Goal: Use online tool/utility: Utilize a website feature to perform a specific function

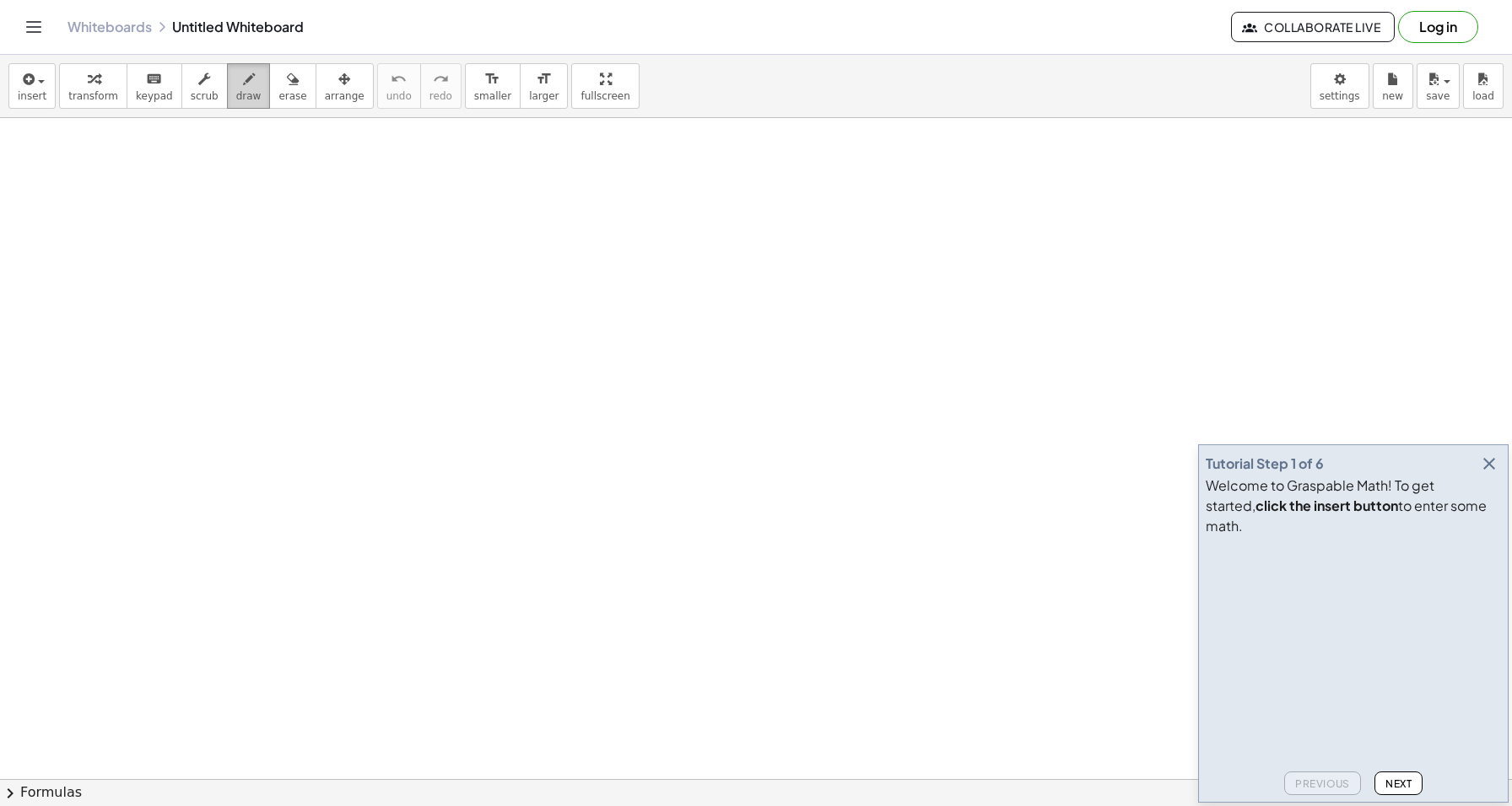
click at [244, 82] on icon "button" at bounding box center [248, 79] width 12 height 20
drag, startPoint x: 220, startPoint y: 204, endPoint x: 234, endPoint y: 260, distance: 57.7
drag, startPoint x: 211, startPoint y: 197, endPoint x: 256, endPoint y: 271, distance: 86.6
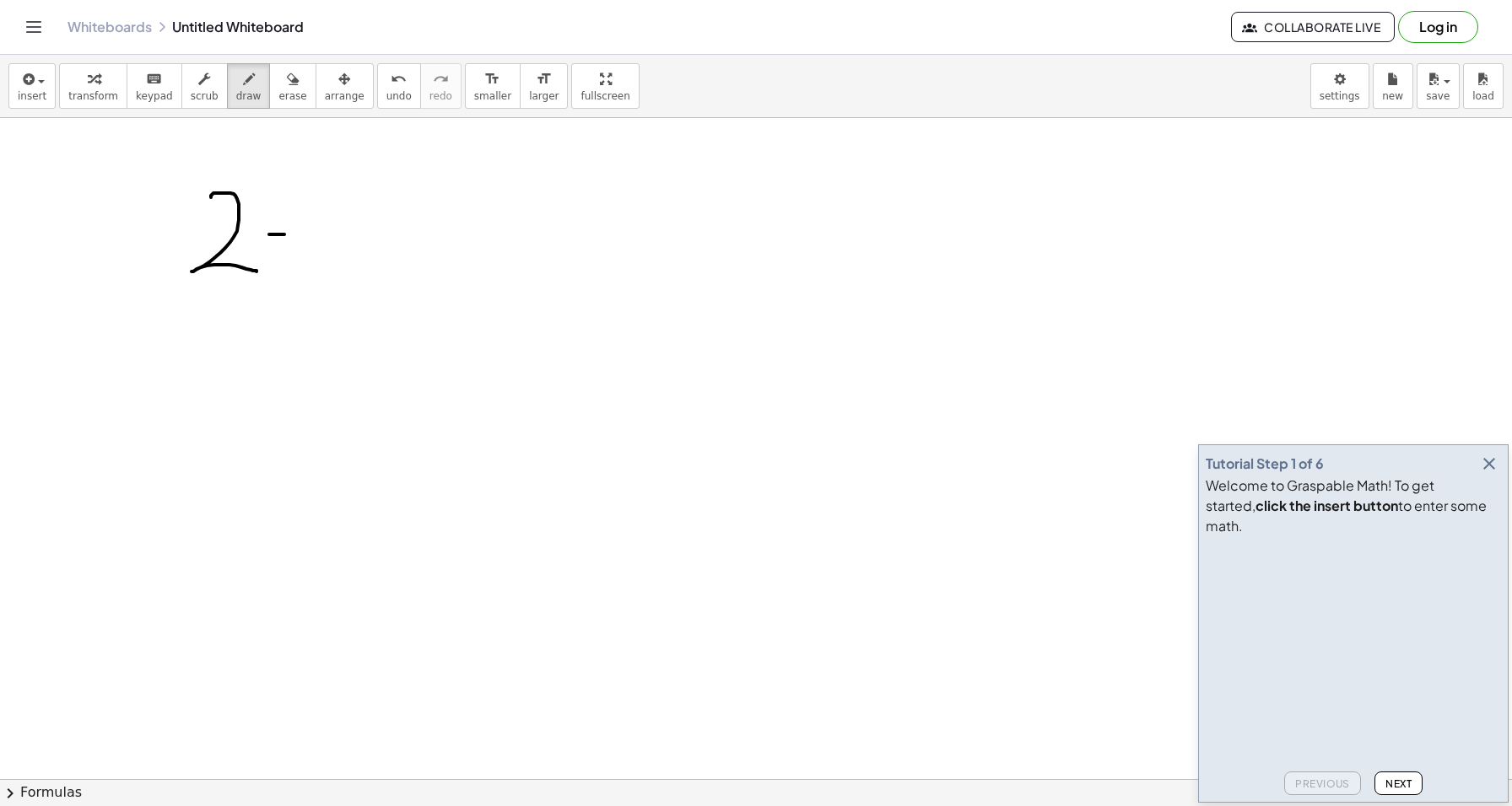
drag, startPoint x: 269, startPoint y: 234, endPoint x: 300, endPoint y: 230, distance: 31.3
drag, startPoint x: 282, startPoint y: 219, endPoint x: 282, endPoint y: 244, distance: 25.0
drag, startPoint x: 318, startPoint y: 204, endPoint x: 301, endPoint y: 250, distance: 49.0
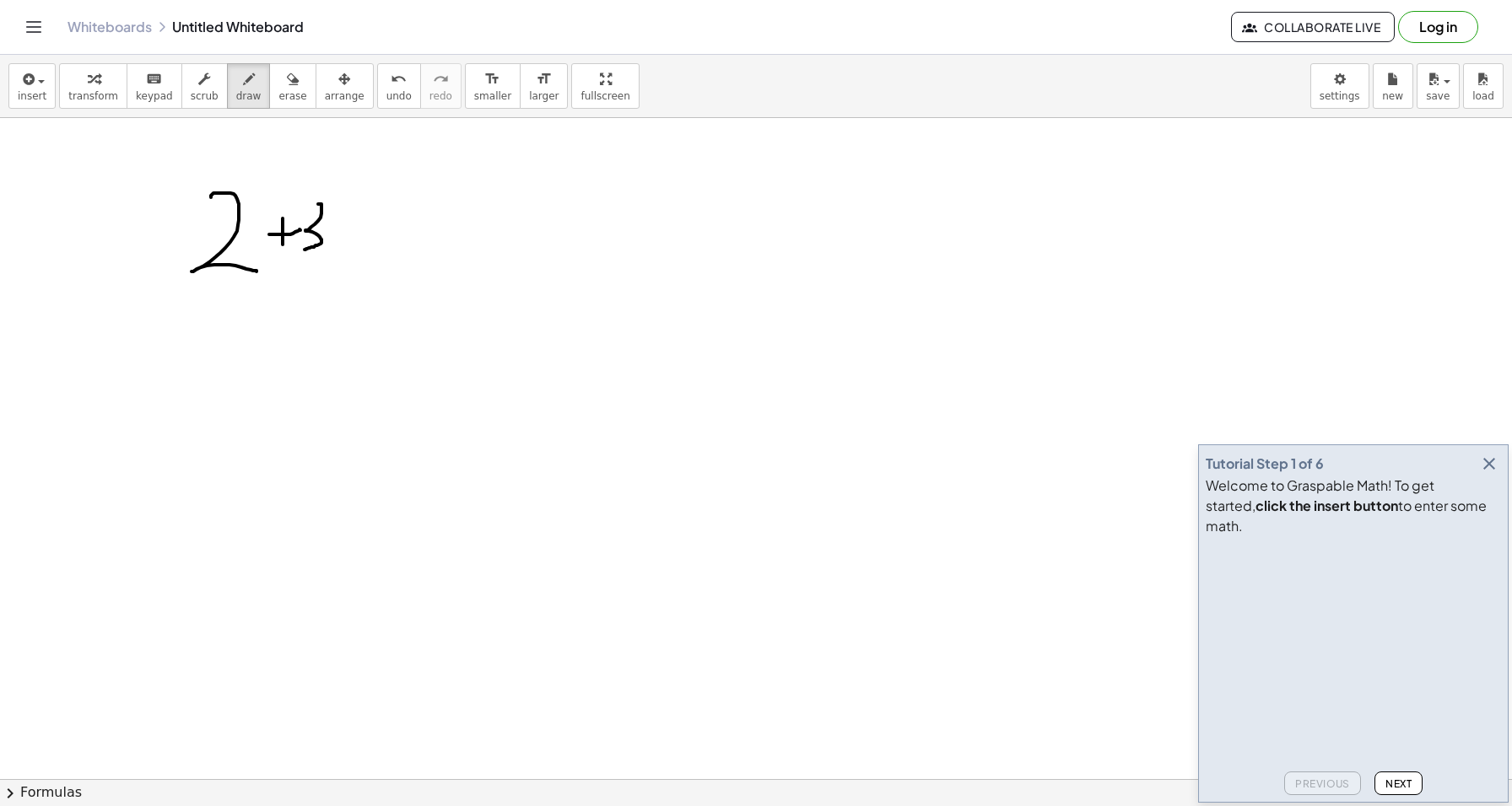
drag, startPoint x: 355, startPoint y: 199, endPoint x: 390, endPoint y: 263, distance: 72.9
click at [291, 78] on div "button" at bounding box center [292, 78] width 28 height 20
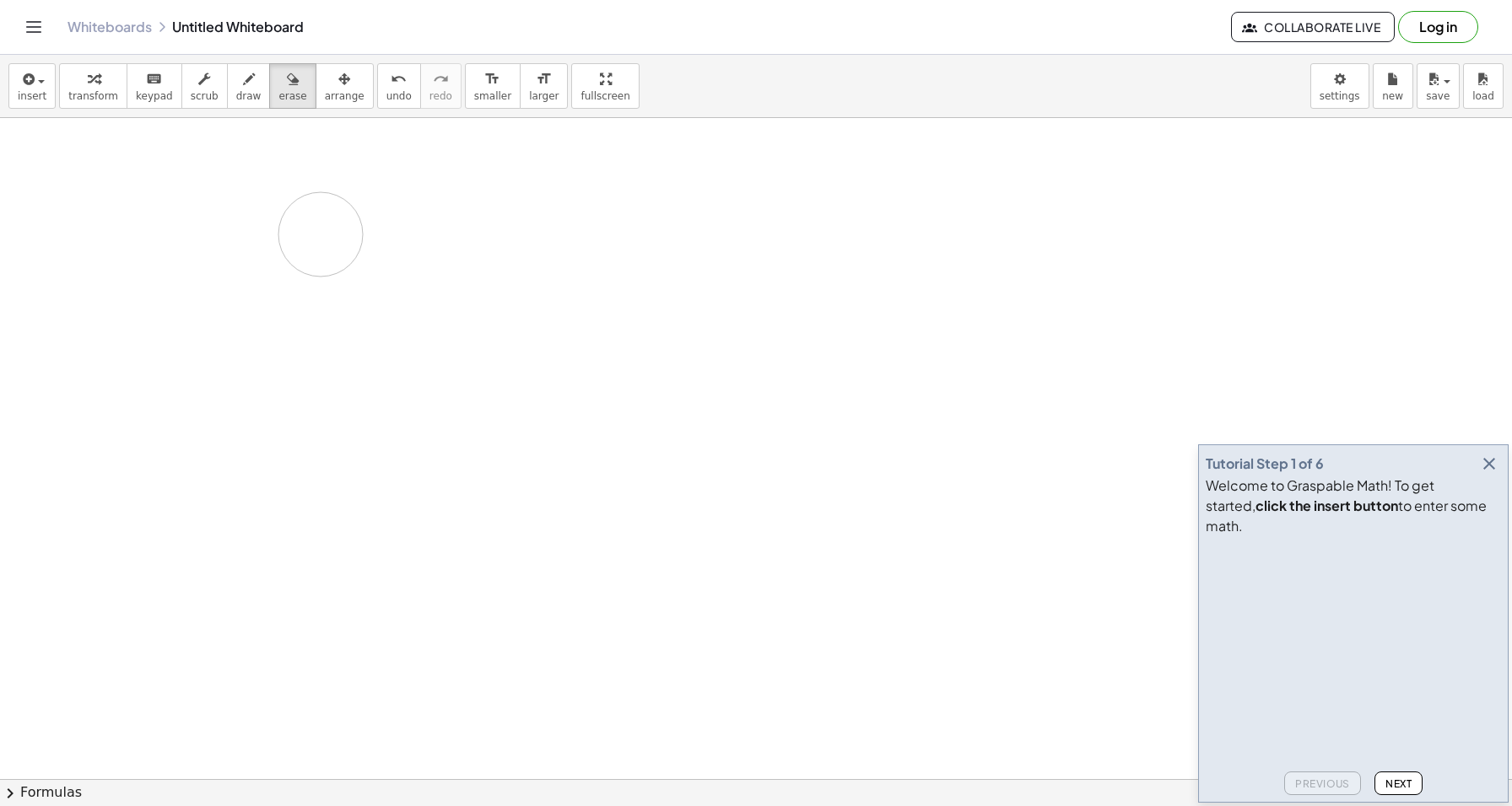
drag, startPoint x: 406, startPoint y: 243, endPoint x: 329, endPoint y: 231, distance: 77.9
click at [90, 91] on span "transform" at bounding box center [93, 96] width 50 height 12
